Goal: Contribute content: Contribute content

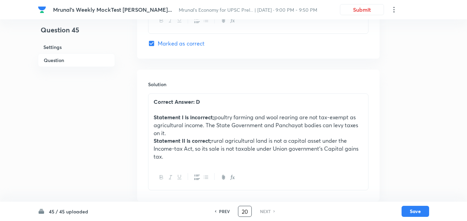
type input "20"
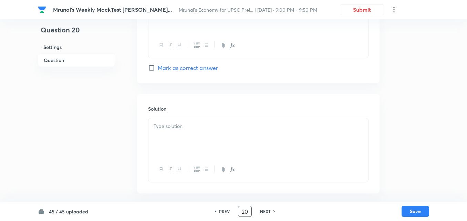
checkbox input "false"
checkbox input "true"
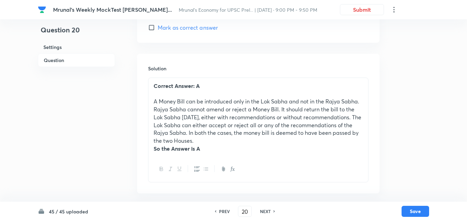
click at [97, 66] on h6 "Question" at bounding box center [76, 59] width 77 height 13
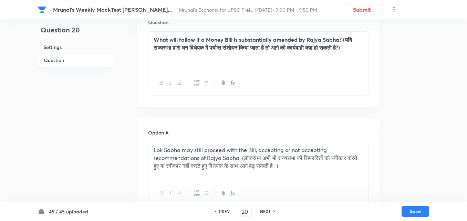
scroll to position [85, 0]
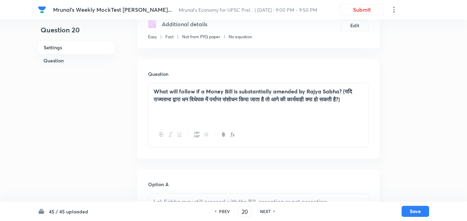
click at [64, 59] on h6 "Question" at bounding box center [76, 60] width 77 height 13
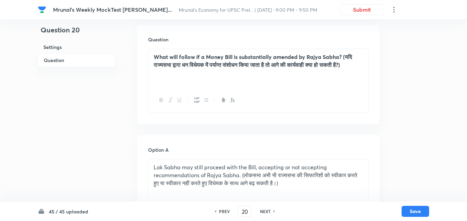
click at [70, 61] on h6 "Question" at bounding box center [76, 59] width 77 height 13
click at [223, 78] on div "What will follow if a Money Bill is substantially amended by Rajya Sabha? (यदि …" at bounding box center [258, 68] width 220 height 39
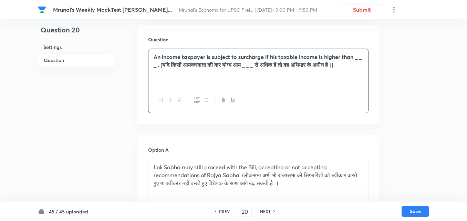
click at [209, 187] on p "Lok Sabha may still proceed with the Bill, accepting or not accepting recommend…" at bounding box center [258, 174] width 209 height 23
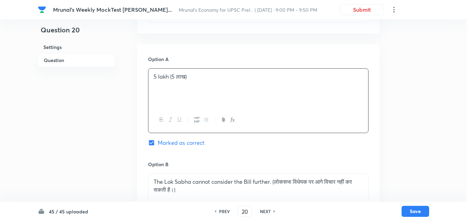
scroll to position [257, 0]
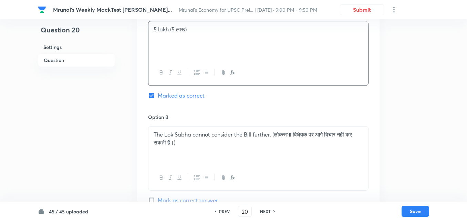
click at [210, 144] on p "The Lok Sabha cannot consider the Bill further. (लोकसभा विधेयक पर आगे विचार नही…" at bounding box center [258, 139] width 209 height 16
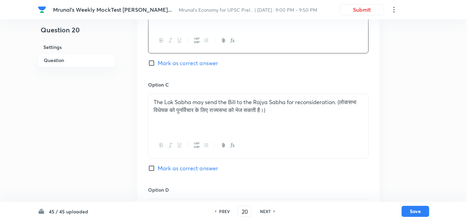
scroll to position [395, 0]
click at [206, 113] on p "The Lok Sabha may send the Bill to the Rajya Sabha for reconsideration. (लोकसभा…" at bounding box center [258, 105] width 209 height 16
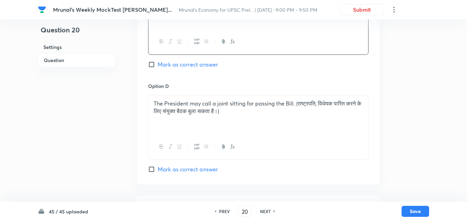
scroll to position [498, 0]
click at [208, 127] on div "The President may call a joint sitting for passing the Bill. (राष्ट्रपति, विधेय…" at bounding box center [258, 114] width 220 height 39
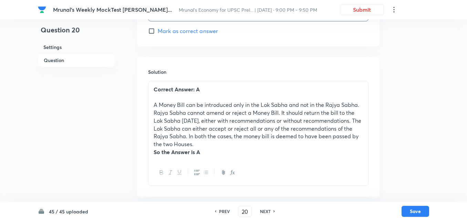
click at [208, 118] on p "﻿ A Money Bill can be introduced only in the Lok Sabha and not in the Rajya Sab…" at bounding box center [258, 124] width 209 height 47
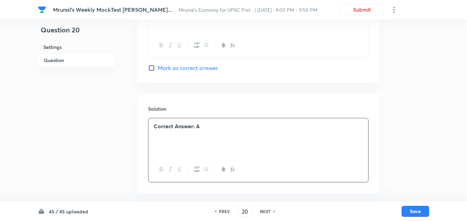
scroll to position [600, 0]
click at [208, 118] on div "Correct Answer: A ﻿" at bounding box center [258, 137] width 220 height 39
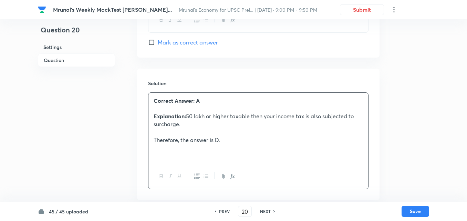
scroll to position [633, 0]
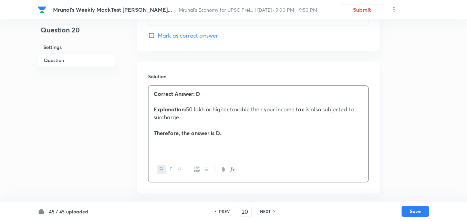
click at [79, 55] on h6 "Question" at bounding box center [76, 59] width 77 height 13
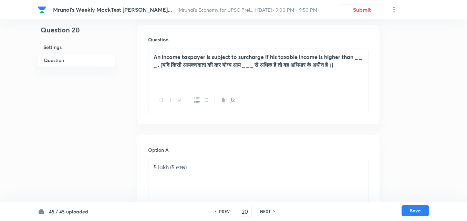
click at [413, 214] on button "Save" at bounding box center [416, 210] width 28 height 11
type input "21"
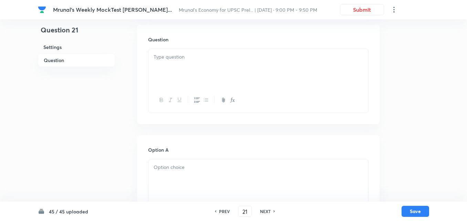
checkbox input "false"
checkbox input "true"
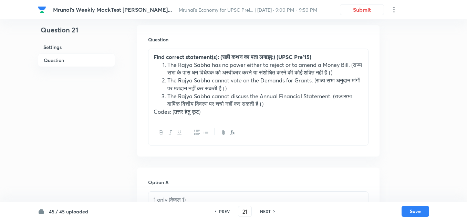
click at [222, 210] on h6 "PREV" at bounding box center [224, 211] width 11 height 6
type input "20"
checkbox input "false"
checkbox input "true"
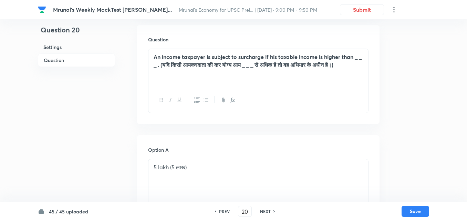
click at [60, 61] on h6 "Question" at bounding box center [76, 59] width 77 height 13
click at [66, 58] on h6 "Question" at bounding box center [76, 59] width 77 height 13
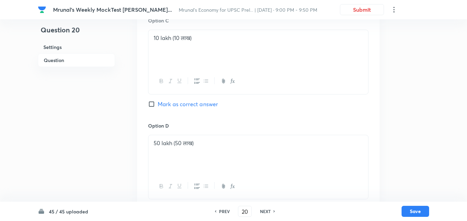
scroll to position [498, 0]
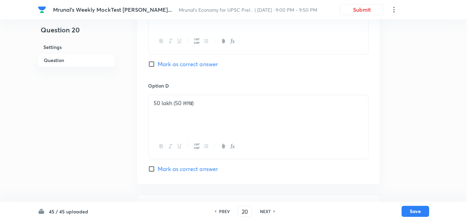
click at [190, 165] on span "Mark as correct answer" at bounding box center [188, 169] width 60 height 8
click at [158, 165] on input "Mark as correct answer" at bounding box center [153, 168] width 10 height 7
checkbox input "true"
checkbox input "false"
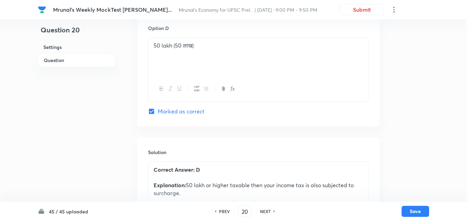
scroll to position [567, 0]
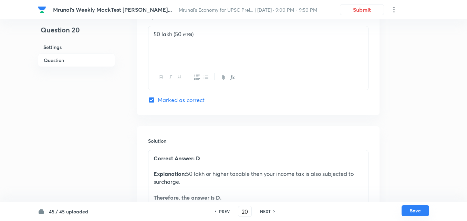
click at [412, 207] on button "Save" at bounding box center [416, 210] width 28 height 11
type input "21"
checkbox input "false"
checkbox input "true"
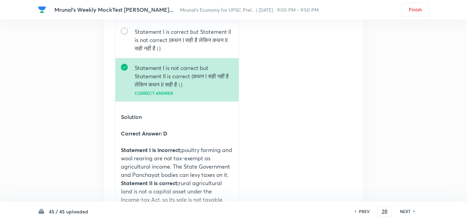
type input "29"
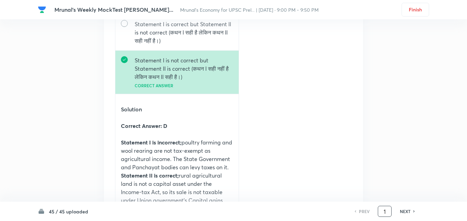
drag, startPoint x: 387, startPoint y: 211, endPoint x: 363, endPoint y: 212, distance: 23.1
click at [363, 212] on div "PREV 1 ​ NEXT" at bounding box center [384, 211] width 89 height 11
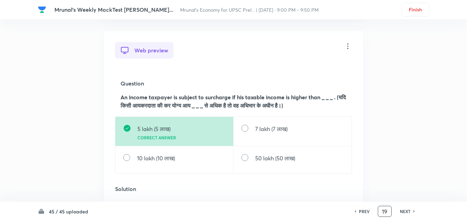
scroll to position [15666, 0]
type input "20"
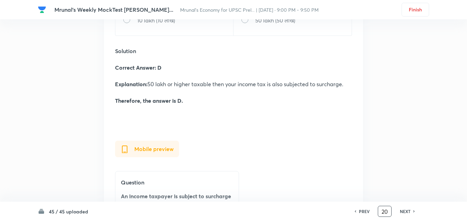
scroll to position [15873, 0]
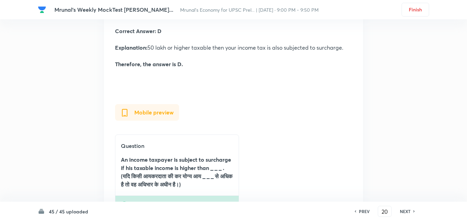
scroll to position [15907, 0]
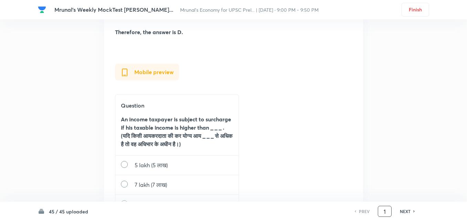
drag, startPoint x: 389, startPoint y: 211, endPoint x: 373, endPoint y: 212, distance: 15.5
click at [373, 212] on div "PREV 1 ​ NEXT" at bounding box center [384, 211] width 89 height 11
type input "20"
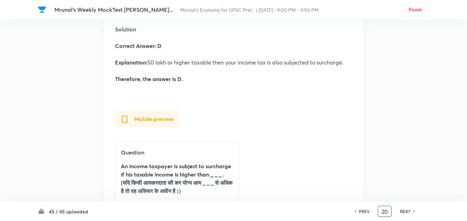
scroll to position [15873, 0]
